Goal: Task Accomplishment & Management: Use online tool/utility

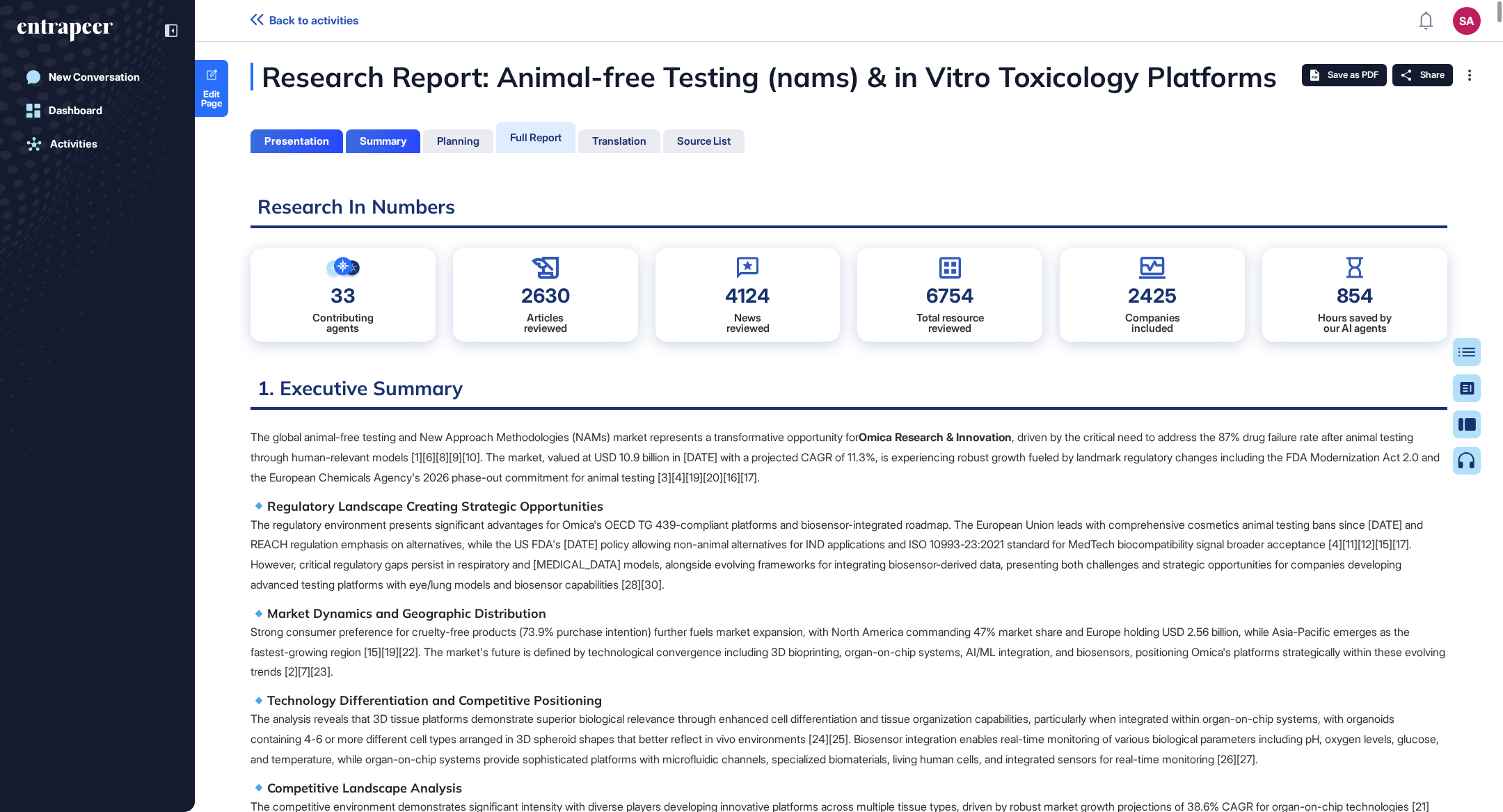
scroll to position [741, 3]
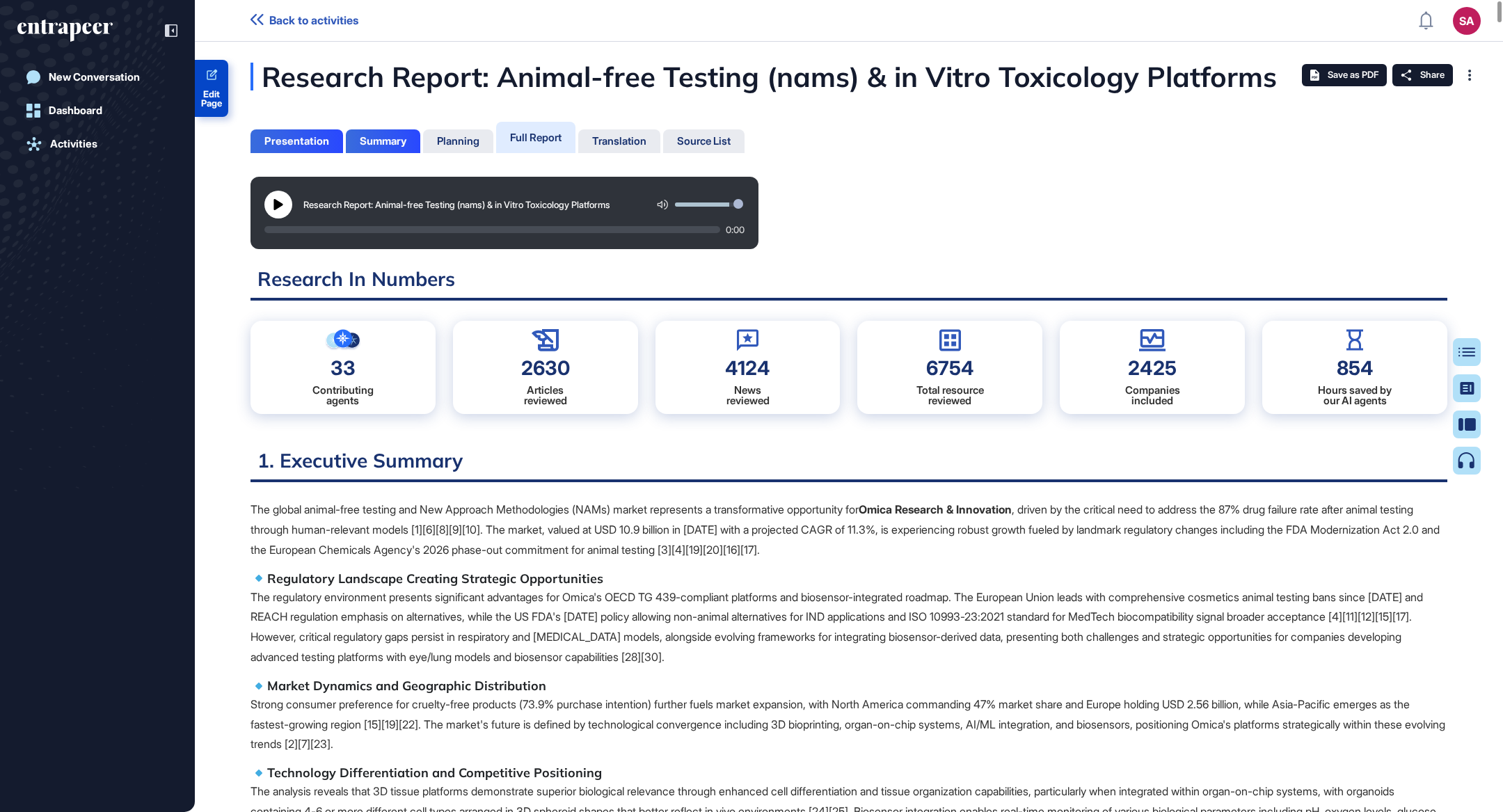
click at [214, 83] on link "Edit Page" at bounding box center [211, 87] width 34 height 57
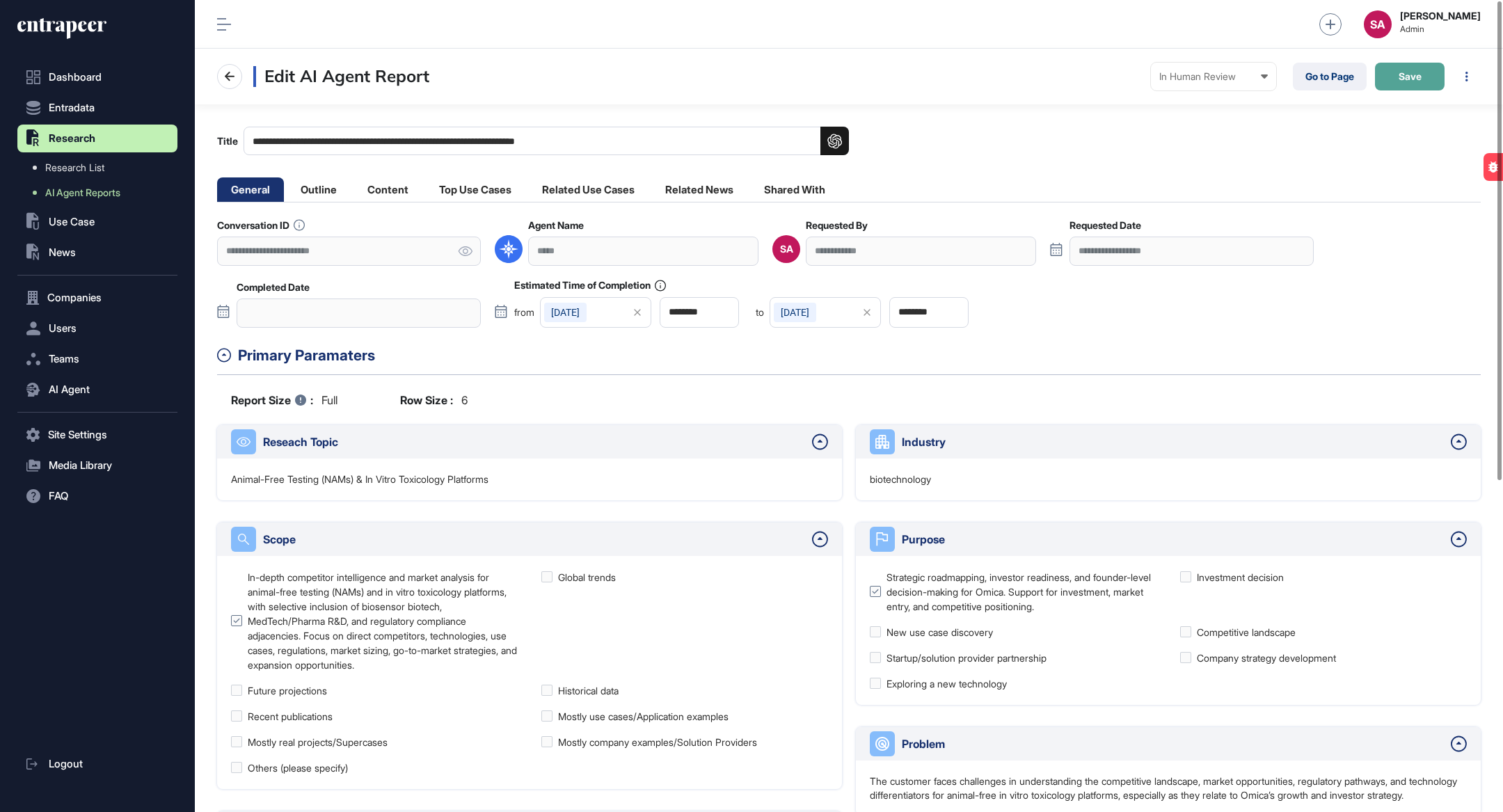
click at [1423, 78] on button "Save" at bounding box center [1409, 76] width 70 height 28
